Goal: Browse casually: Explore the website without a specific task or goal

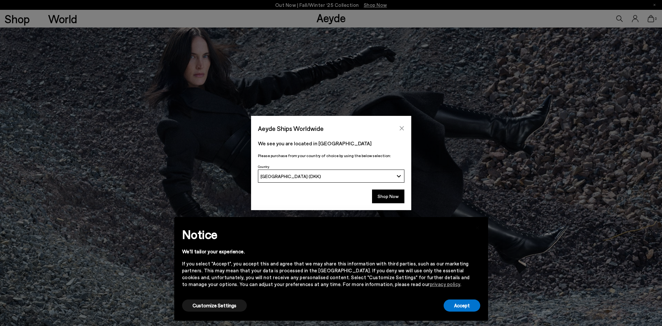
scroll to position [33, 0]
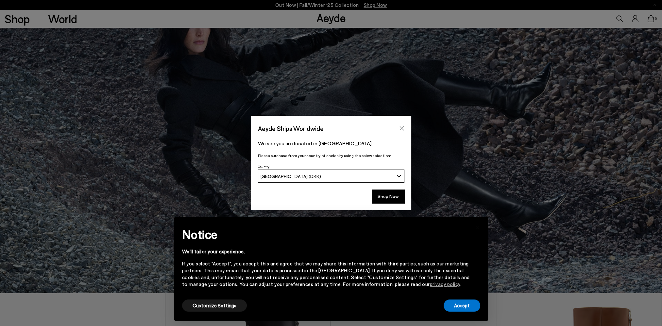
click at [397, 126] on button "Close" at bounding box center [402, 128] width 10 height 10
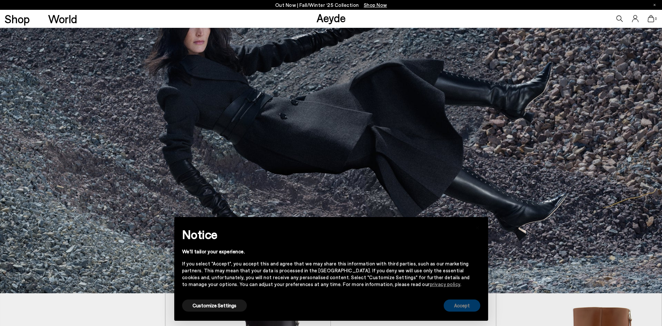
click at [460, 304] on button "Accept" at bounding box center [462, 305] width 37 height 12
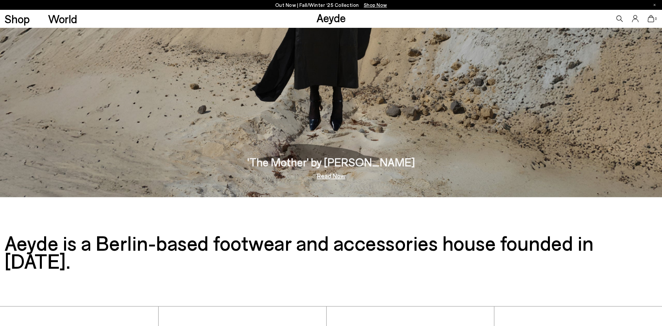
scroll to position [1456, 0]
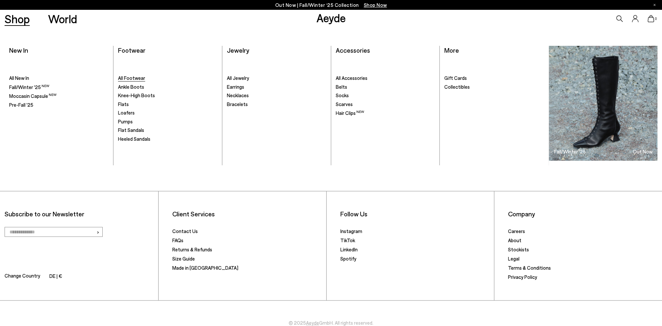
click at [126, 77] on span "All Footwear" at bounding box center [131, 78] width 27 height 6
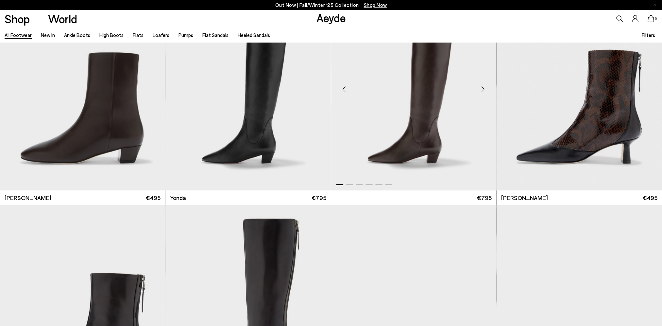
scroll to position [2290, 0]
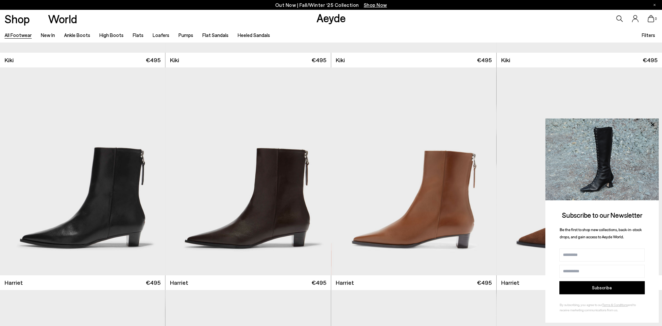
scroll to position [3795, 0]
